Goal: Information Seeking & Learning: Understand process/instructions

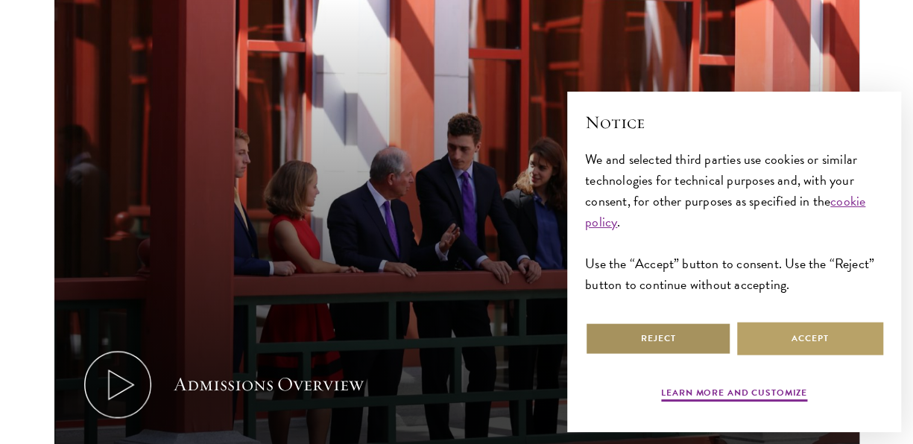
click at [621, 342] on button "Reject" at bounding box center [658, 339] width 146 height 34
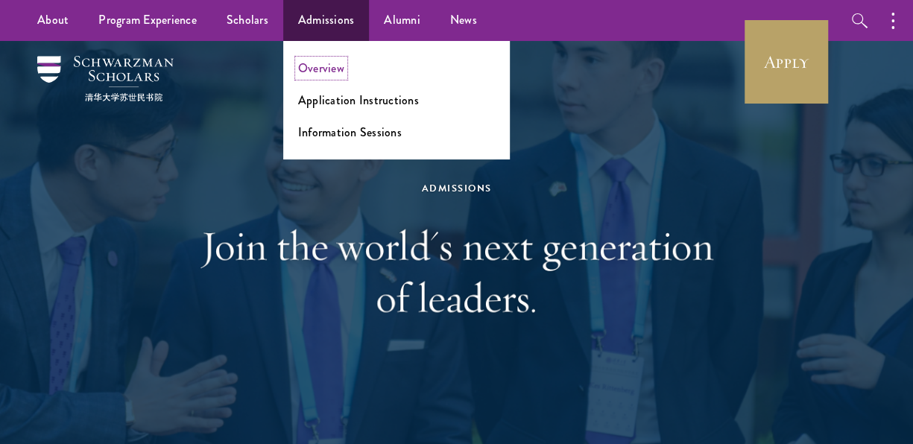
click at [312, 69] on link "Overview" at bounding box center [321, 68] width 46 height 17
click at [345, 103] on link "Application Instructions" at bounding box center [358, 100] width 121 height 17
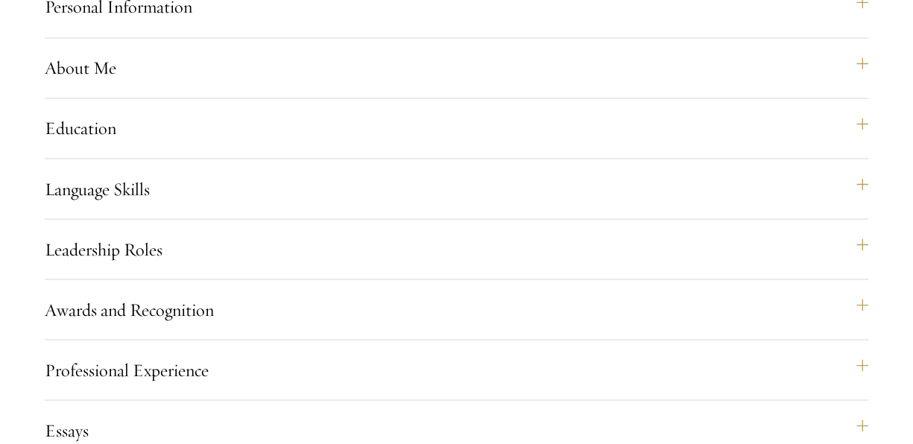
scroll to position [1223, 0]
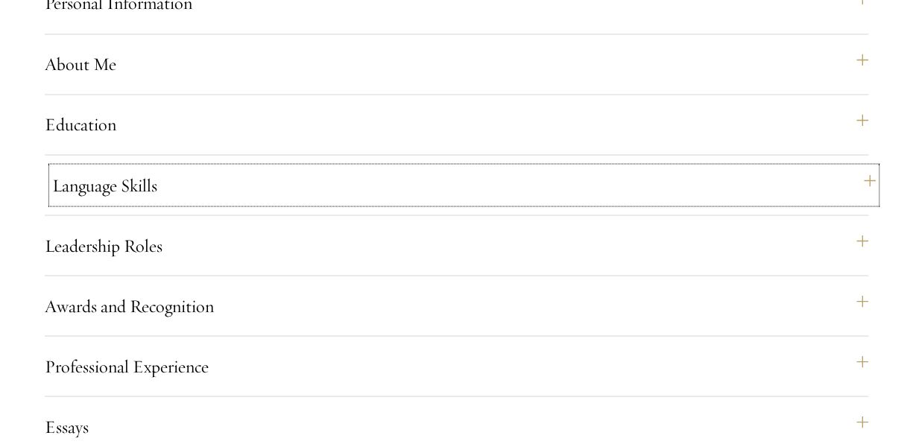
click at [275, 203] on button "Language Skills" at bounding box center [464, 185] width 824 height 36
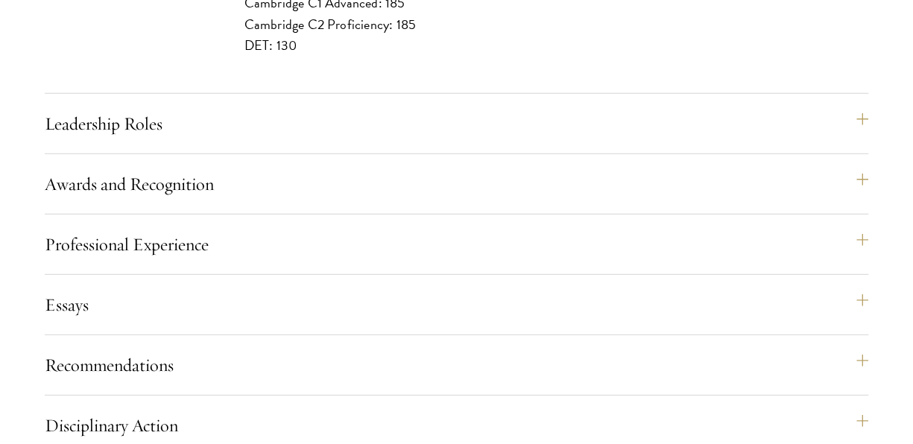
scroll to position [1943, 0]
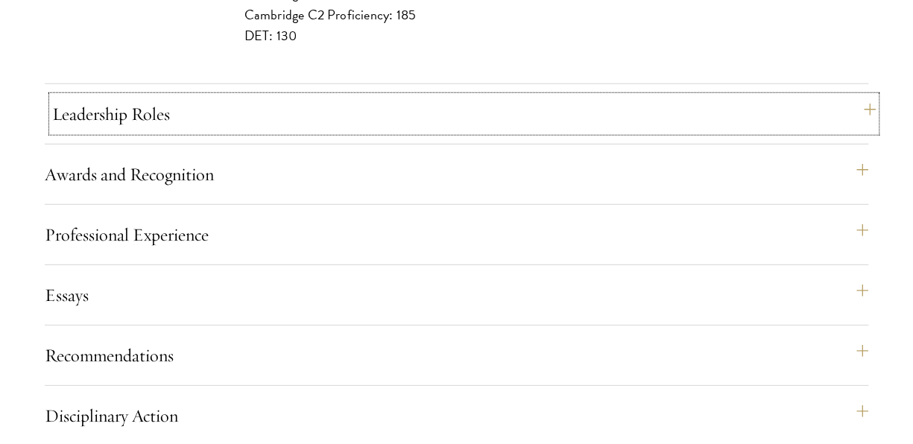
click at [242, 130] on button "Leadership Roles" at bounding box center [464, 114] width 824 height 36
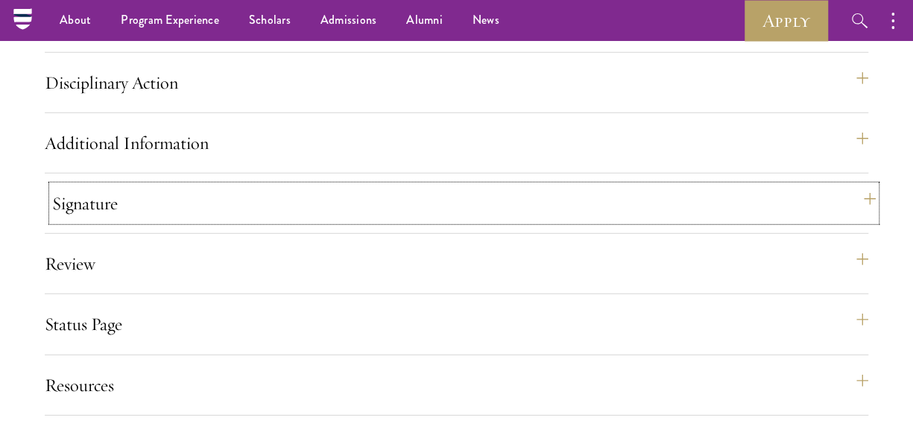
click at [262, 215] on button "Signature" at bounding box center [464, 204] width 824 height 36
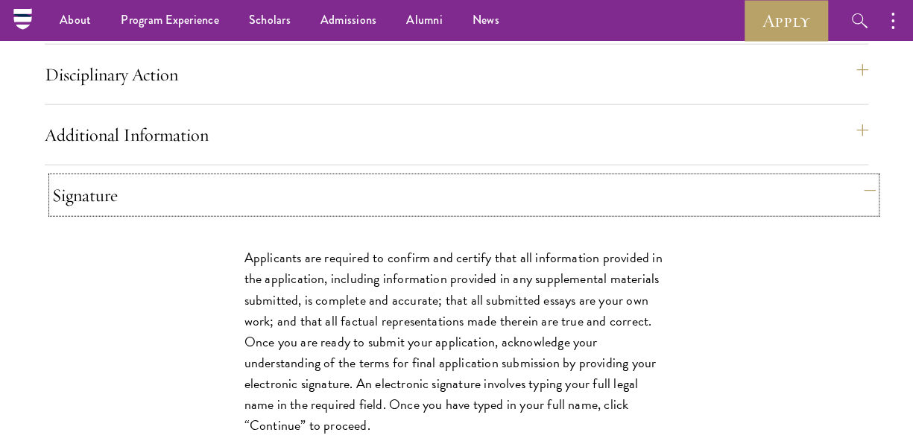
scroll to position [1687, 0]
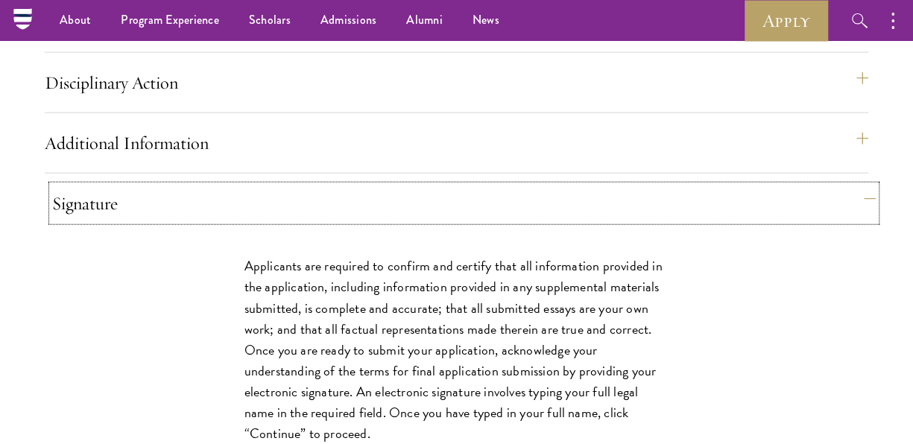
click at [262, 215] on button "Signature" at bounding box center [464, 204] width 824 height 36
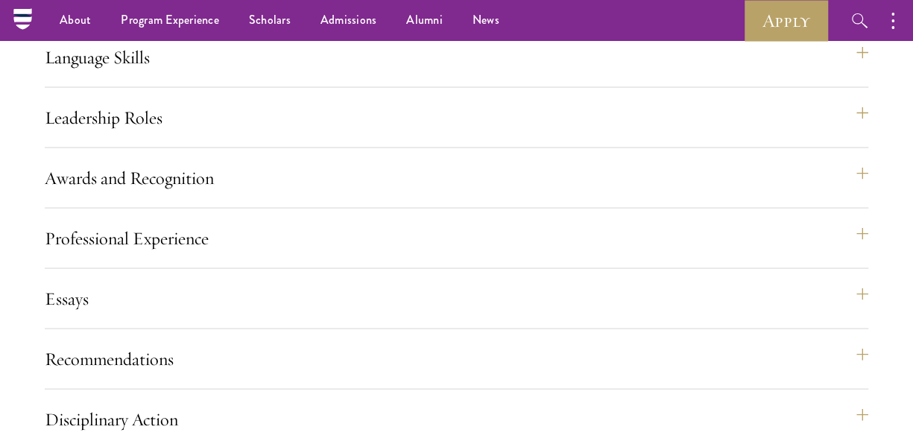
scroll to position [1350, 0]
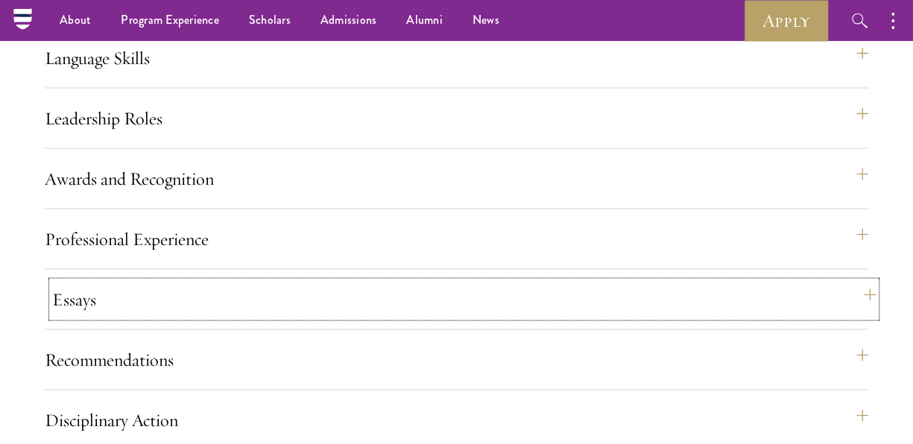
click at [252, 308] on button "Essays" at bounding box center [464, 299] width 824 height 36
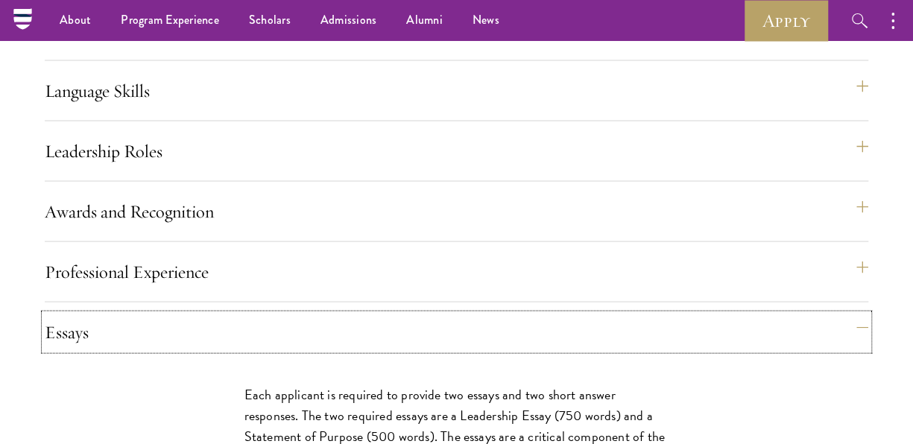
scroll to position [1317, 0]
click at [276, 242] on div "Awards and Recognition This section is an opportunity to showcase up to five aw…" at bounding box center [457, 218] width 824 height 48
click at [272, 230] on button "Awards and Recognition" at bounding box center [464, 212] width 824 height 36
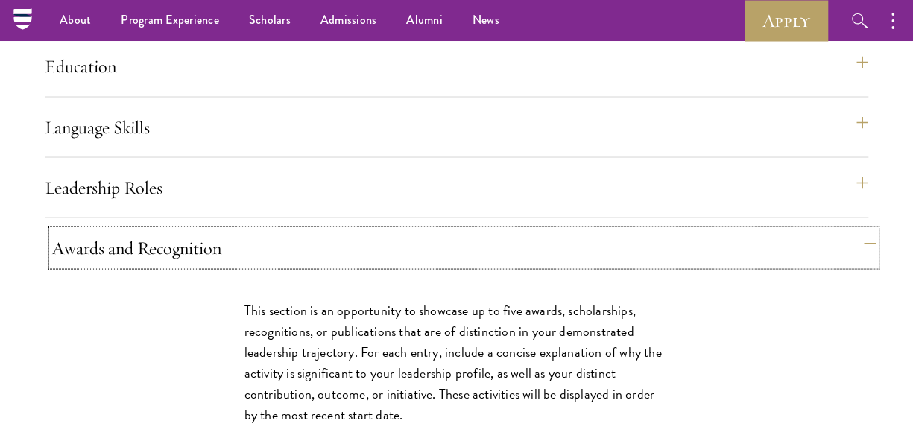
scroll to position [1280, 0]
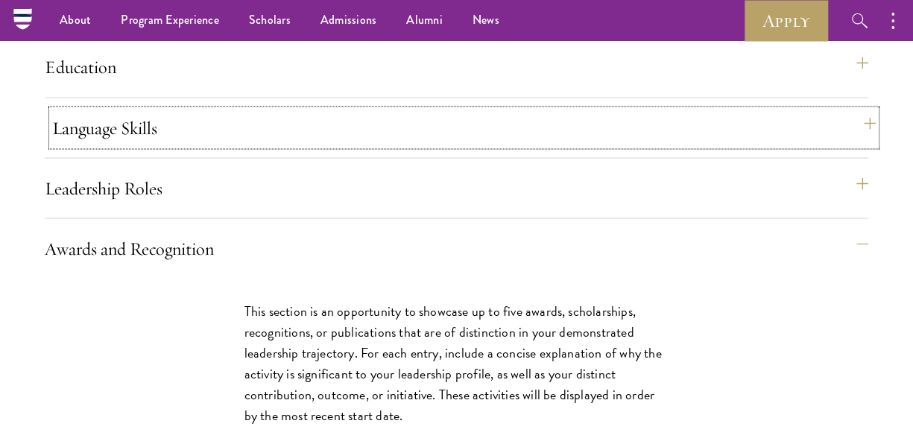
click at [204, 145] on button "Language Skills" at bounding box center [464, 128] width 824 height 36
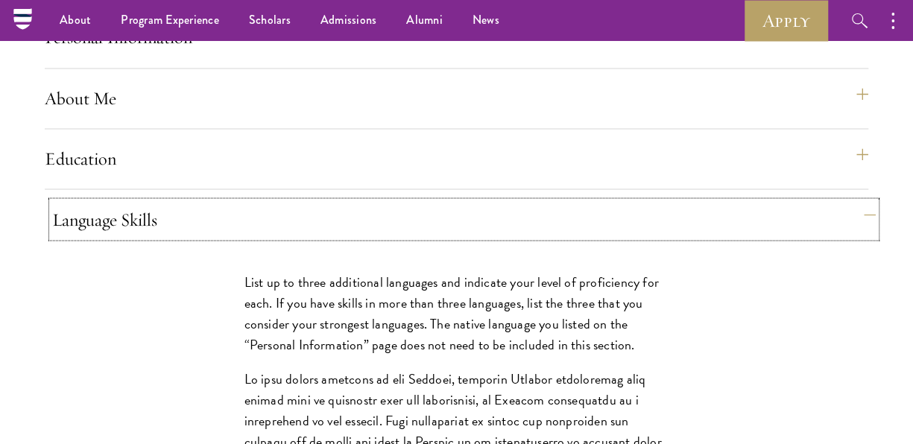
scroll to position [1172, 0]
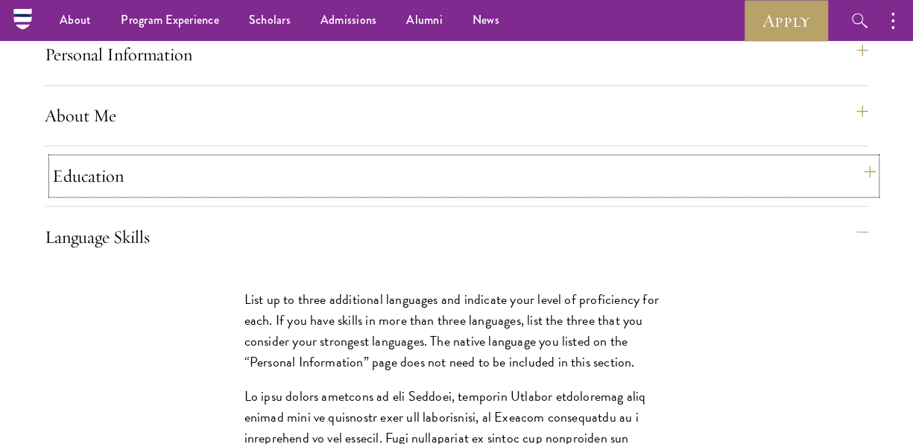
click at [203, 194] on button "Education" at bounding box center [464, 176] width 824 height 36
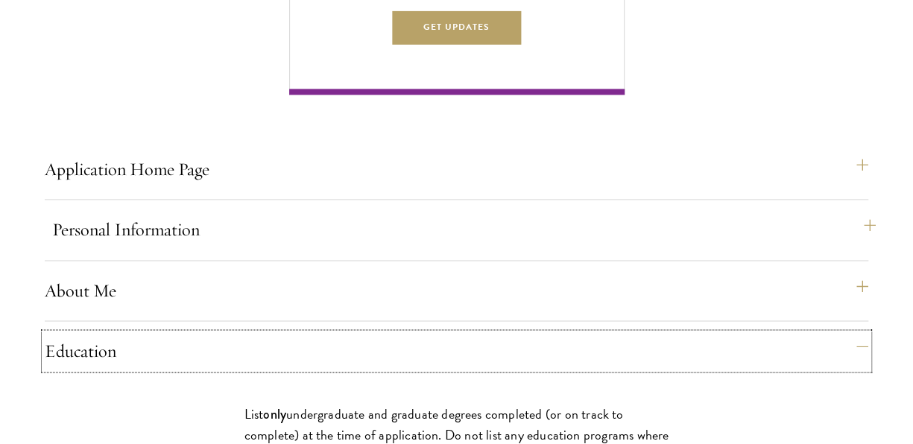
scroll to position [999, 0]
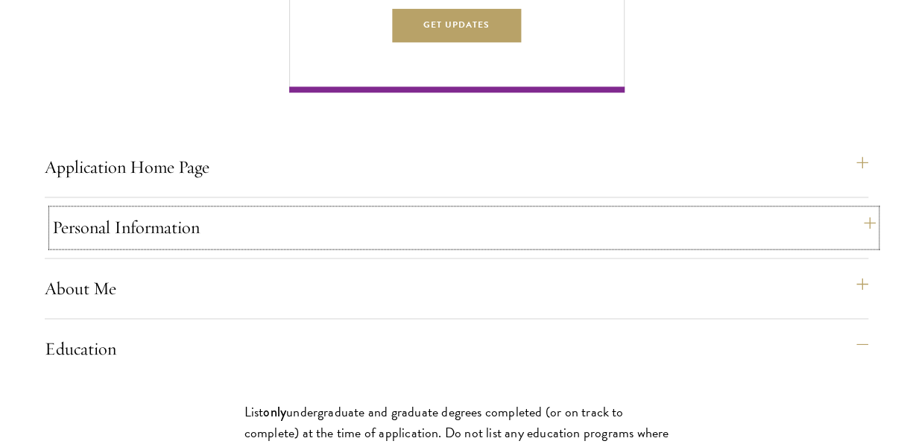
click at [267, 245] on button "Personal Information" at bounding box center [464, 227] width 824 height 36
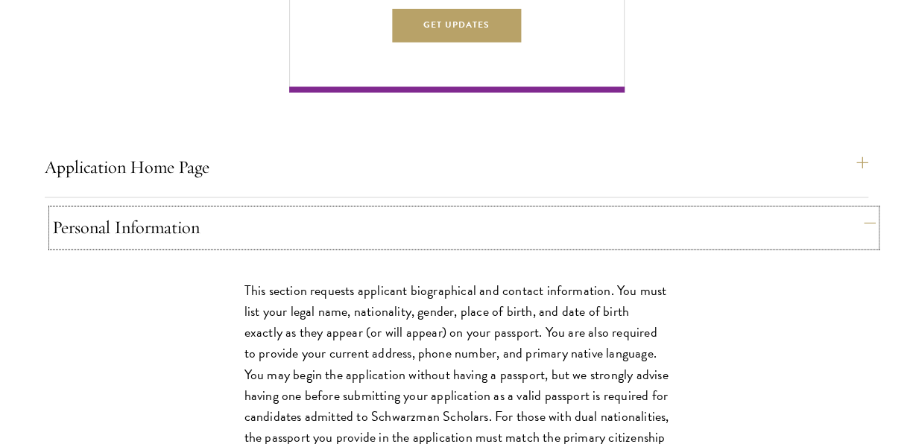
click at [267, 245] on button "Personal Information" at bounding box center [464, 227] width 824 height 36
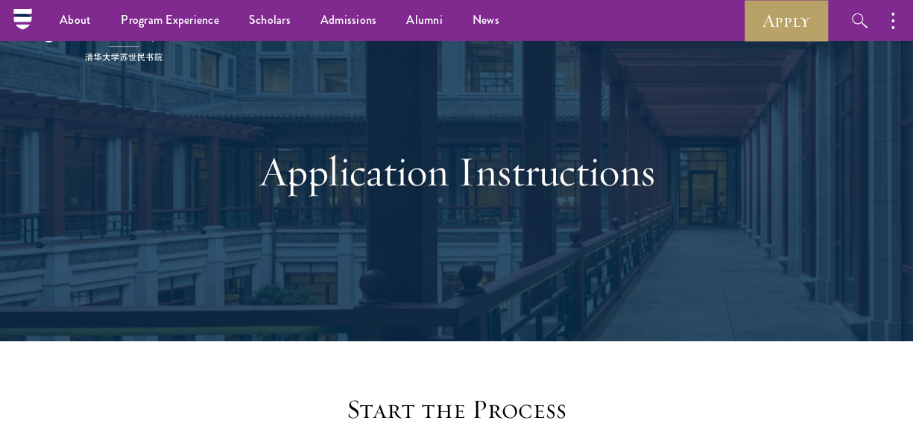
scroll to position [0, 0]
